Goal: Download file/media

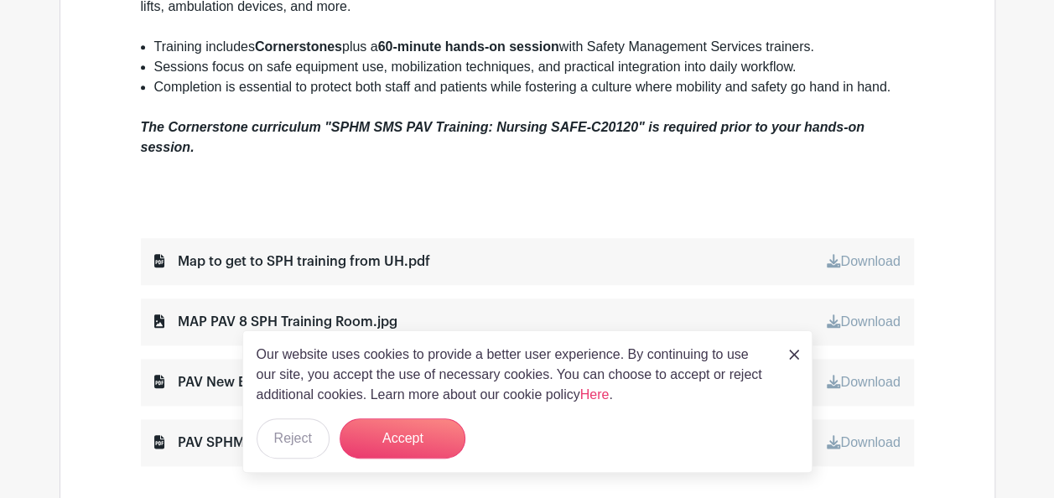
scroll to position [419, 0]
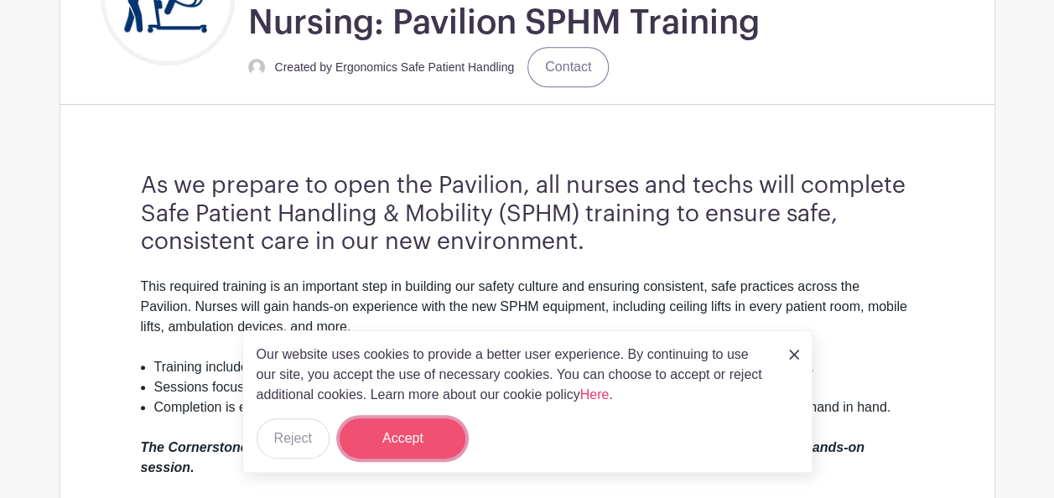
click at [414, 433] on button "Accept" at bounding box center [403, 439] width 126 height 40
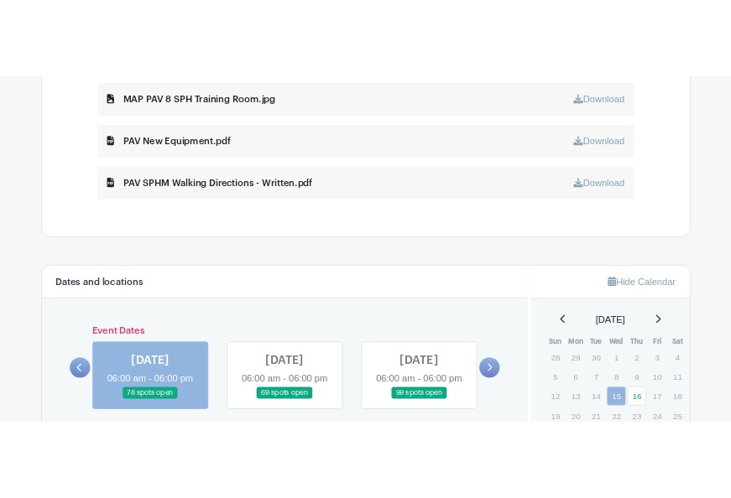
scroll to position [923, 0]
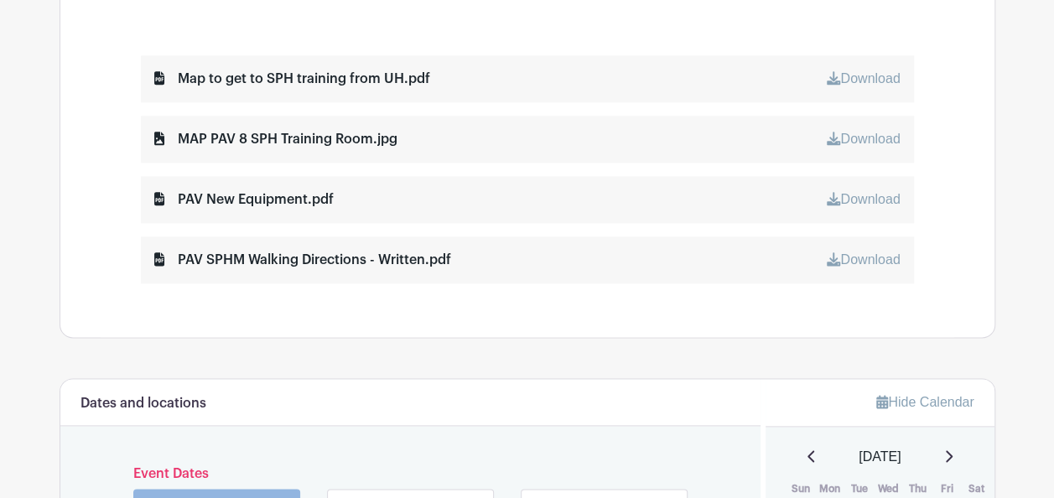
click at [855, 196] on link "Download" at bounding box center [863, 199] width 73 height 14
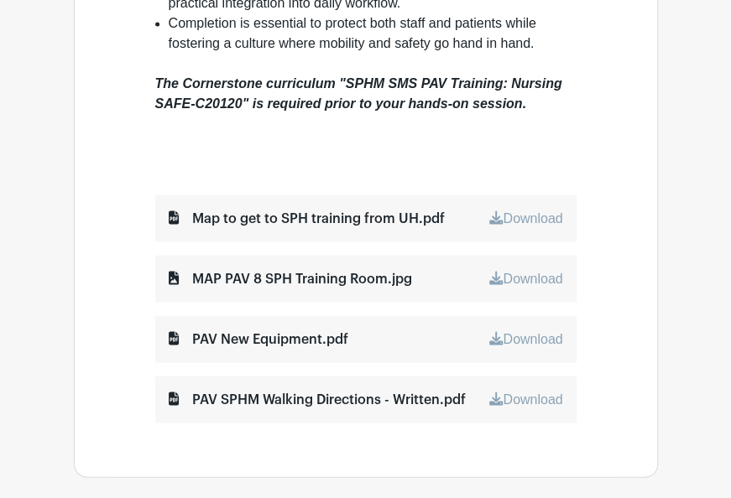
click at [528, 278] on link "Download" at bounding box center [525, 278] width 73 height 14
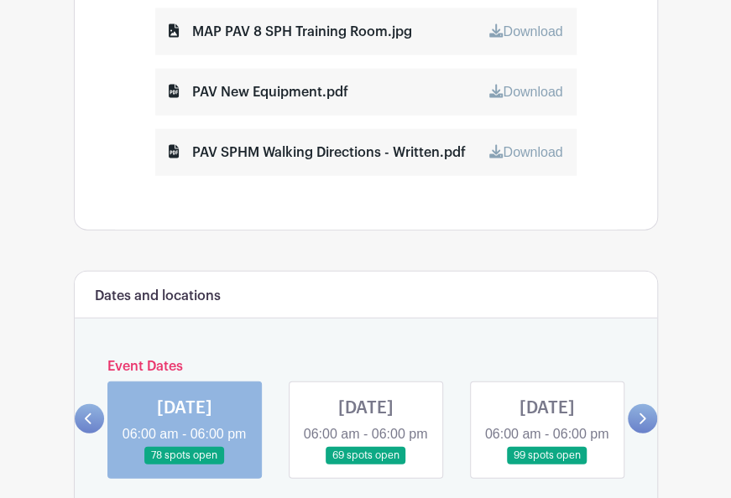
scroll to position [1342, 0]
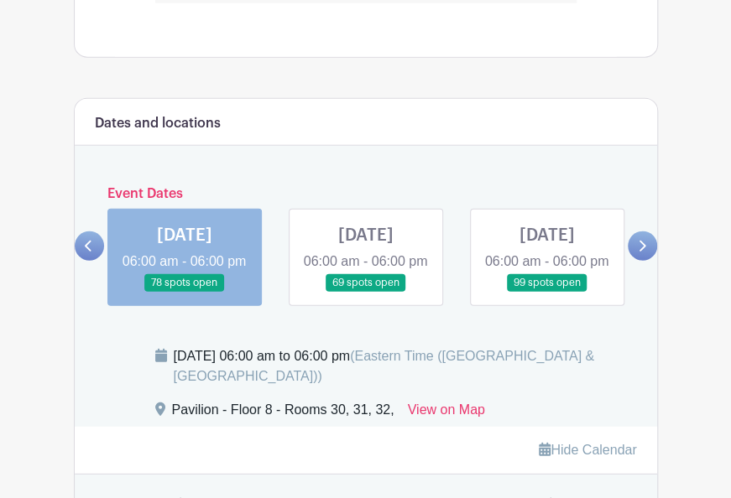
click at [634, 261] on link at bounding box center [641, 246] width 29 height 29
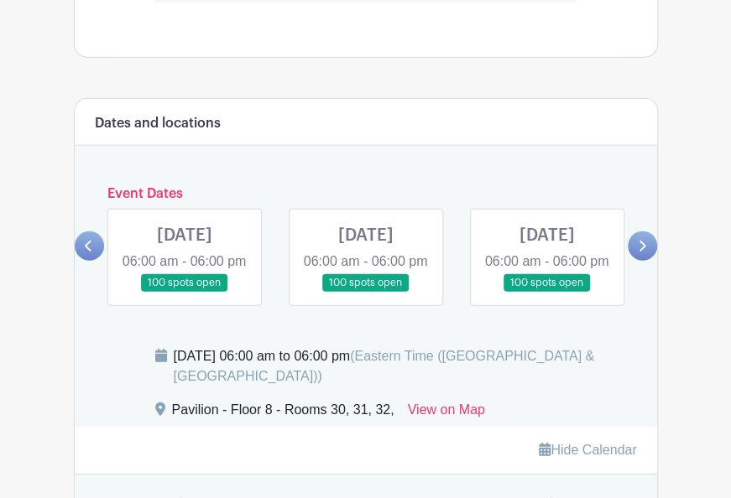
click at [634, 261] on link at bounding box center [641, 246] width 29 height 29
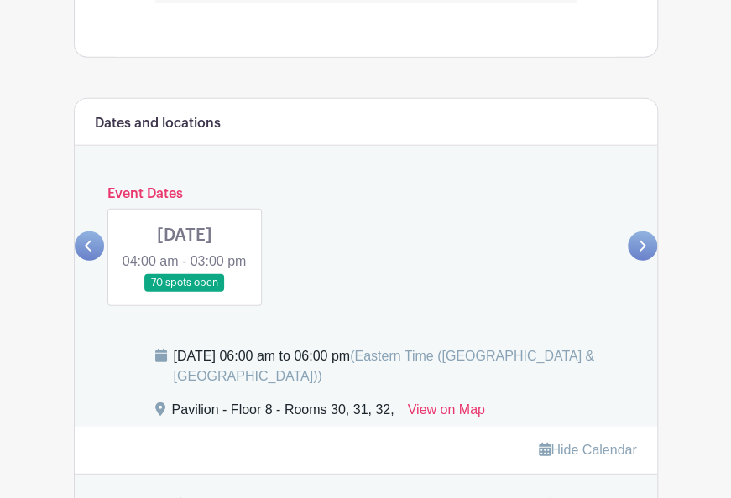
click at [85, 252] on icon at bounding box center [89, 246] width 8 height 13
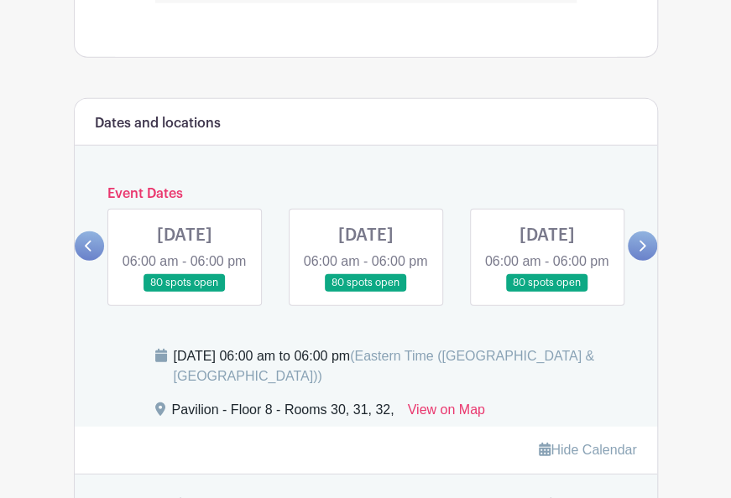
click at [85, 252] on icon at bounding box center [89, 246] width 8 height 13
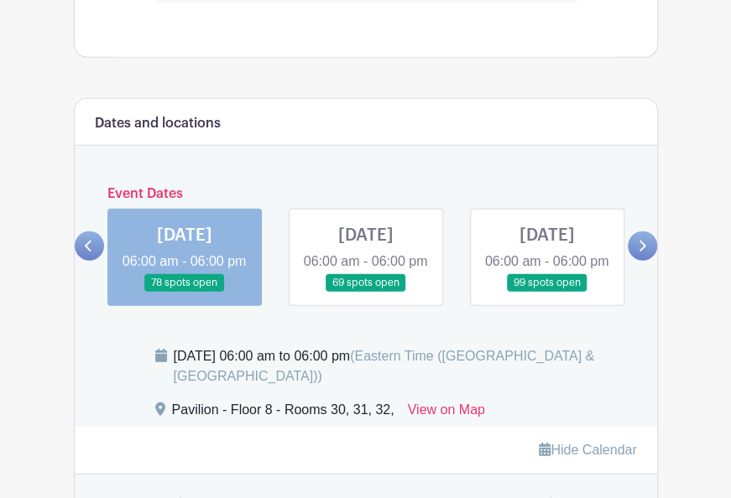
click at [638, 252] on icon at bounding box center [642, 246] width 8 height 13
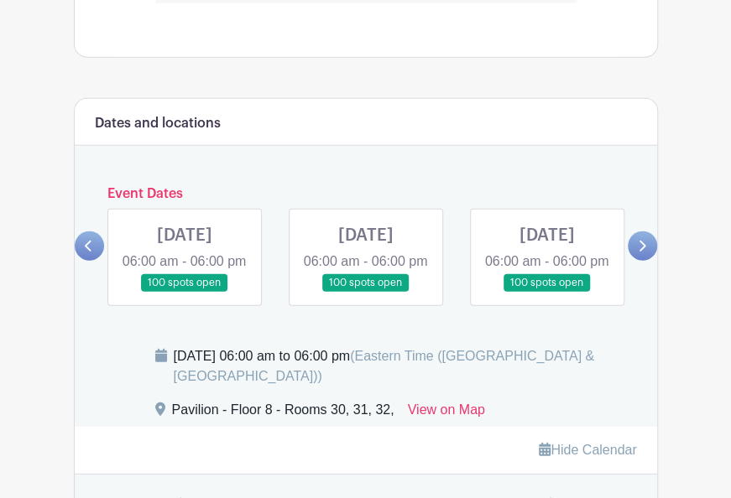
click at [638, 252] on icon at bounding box center [642, 246] width 8 height 13
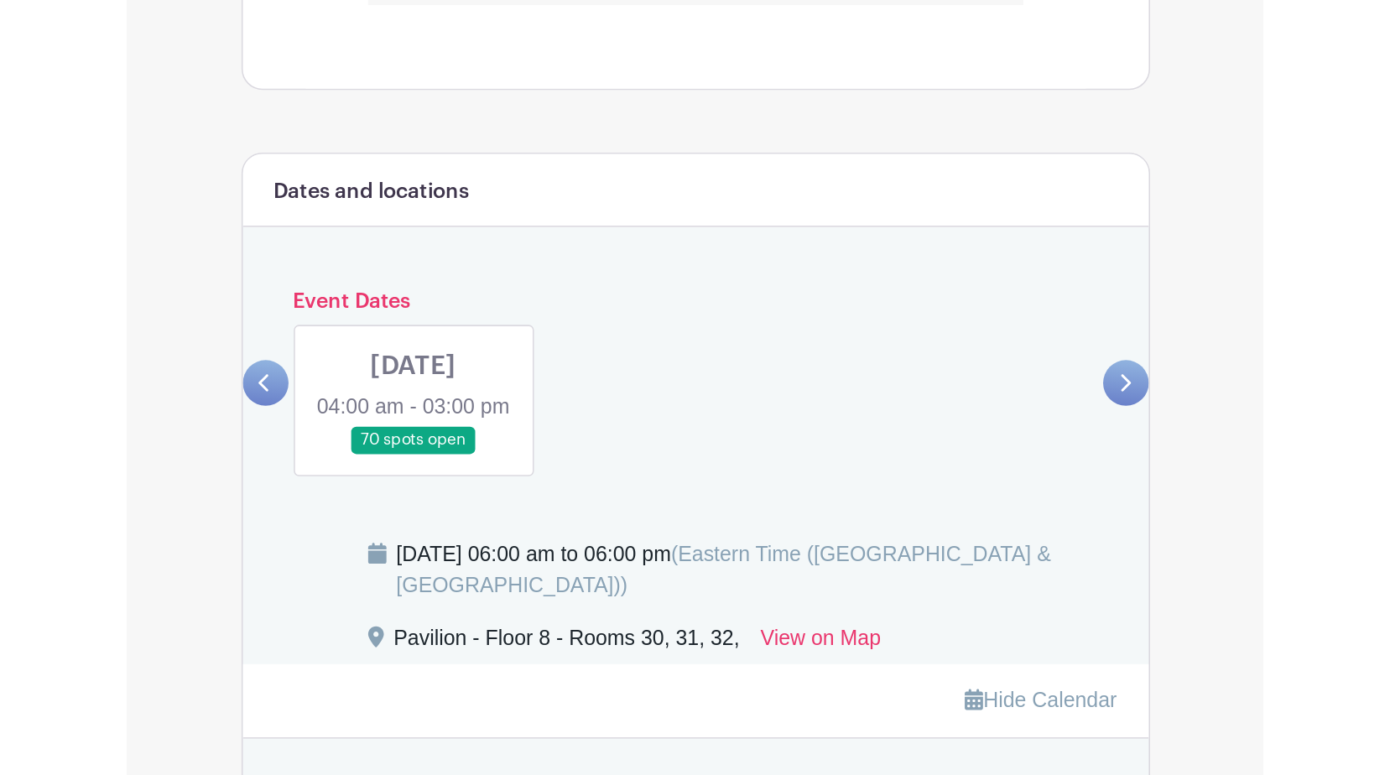
scroll to position [1341, 0]
